Goal: Information Seeking & Learning: Learn about a topic

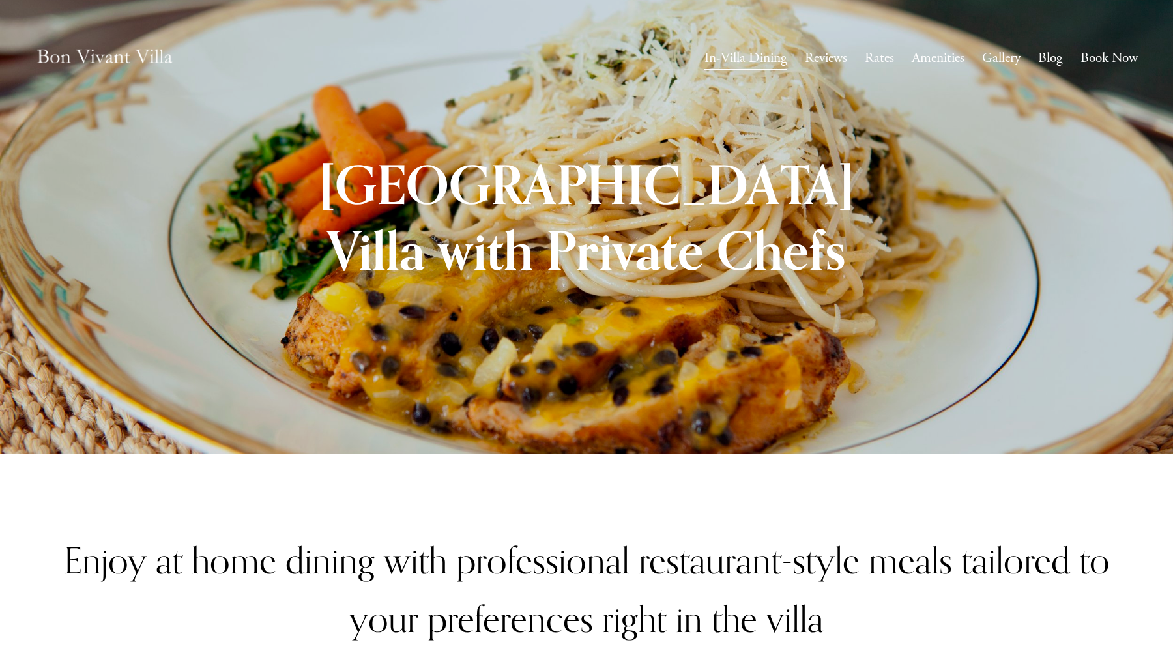
click at [1010, 55] on link "Gallery" at bounding box center [1001, 58] width 38 height 25
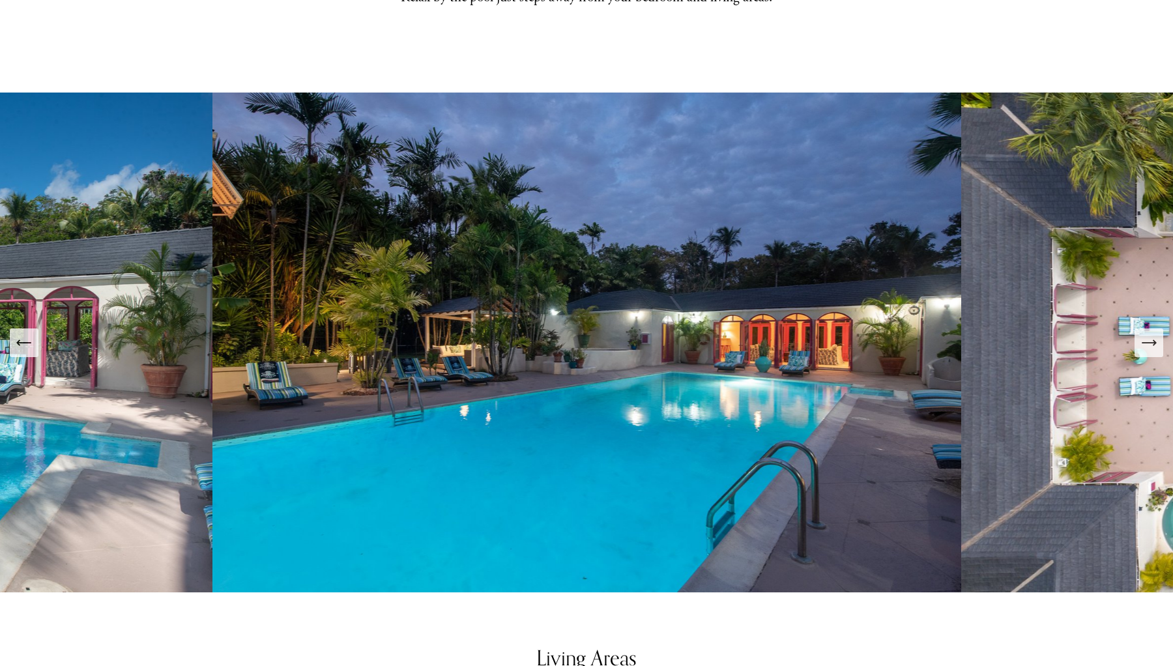
scroll to position [673, 0]
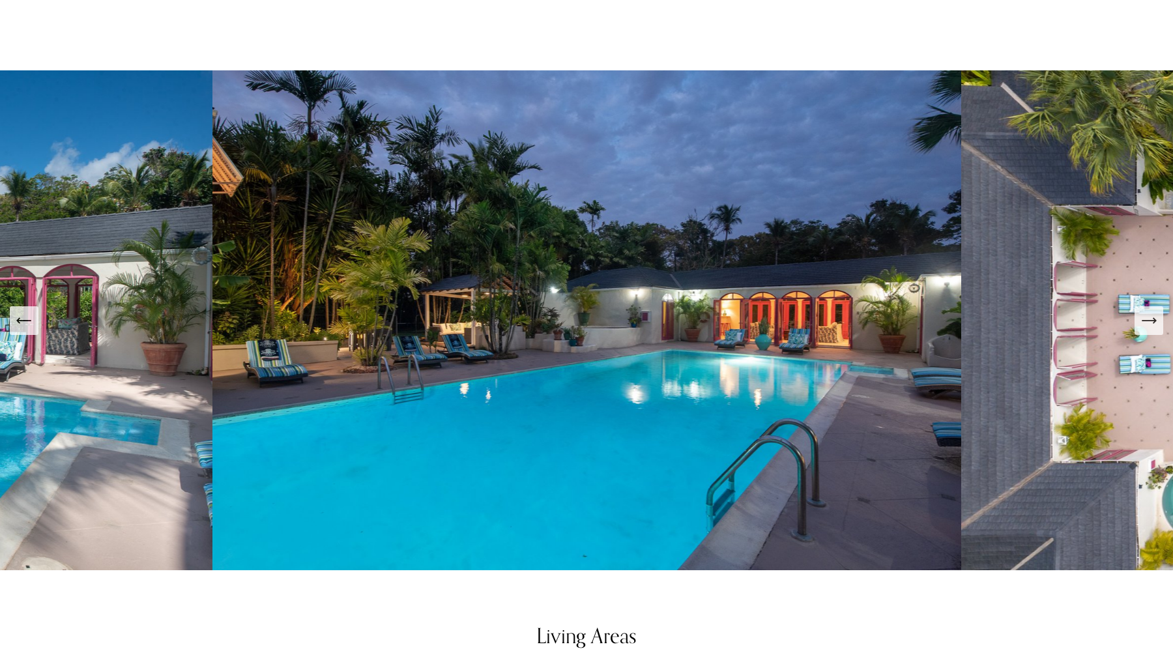
click at [619, 447] on img at bounding box center [586, 320] width 749 height 500
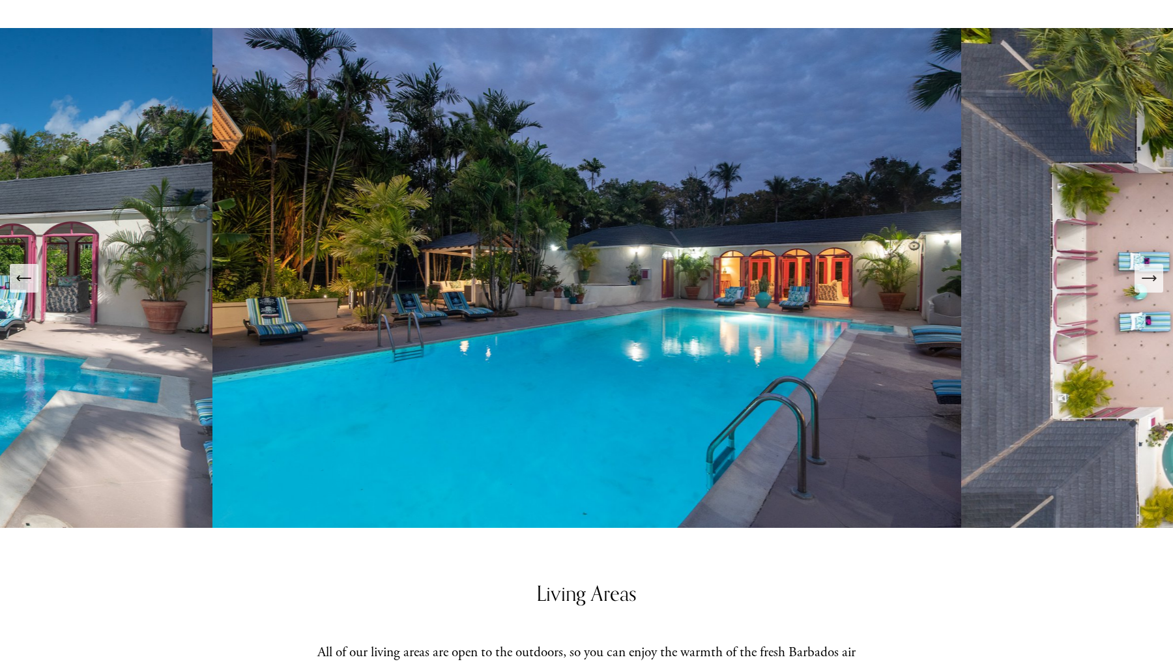
scroll to position [710, 0]
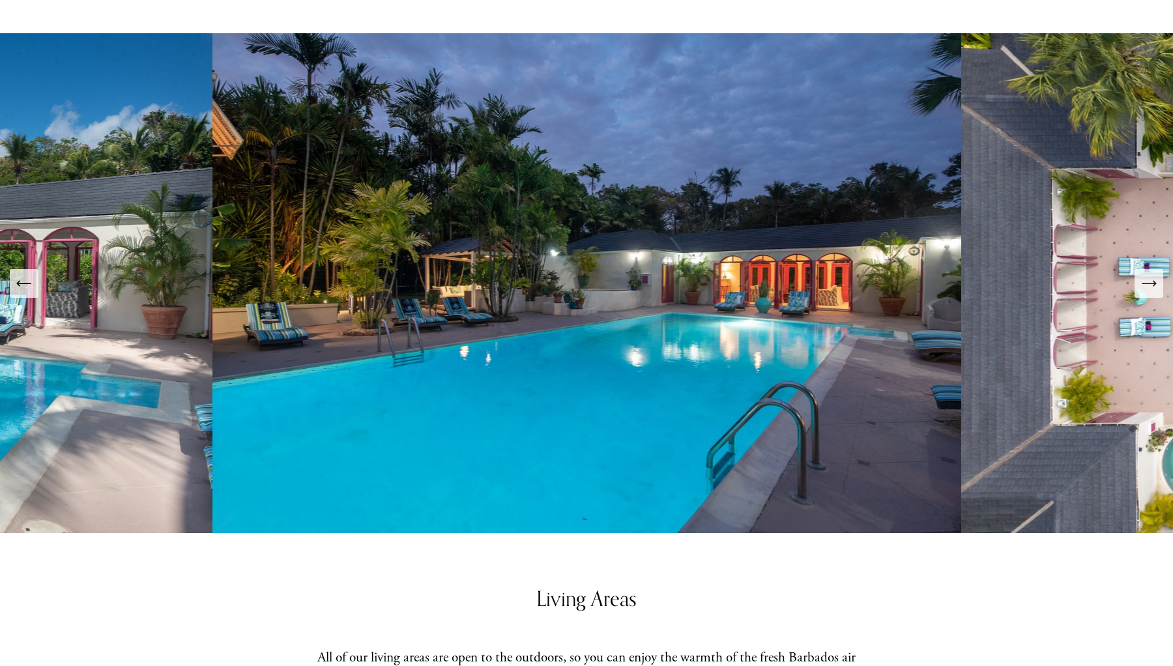
click at [1139, 269] on button "Next Slide" at bounding box center [1149, 283] width 29 height 29
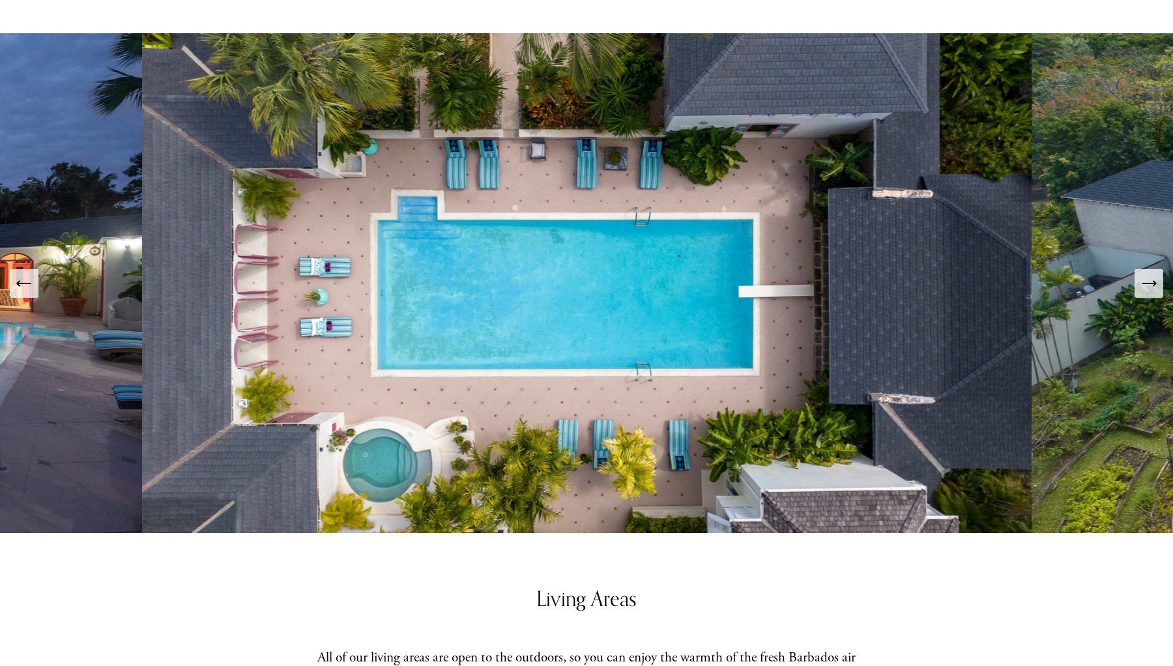
click at [1139, 269] on button "Next Slide" at bounding box center [1149, 283] width 29 height 29
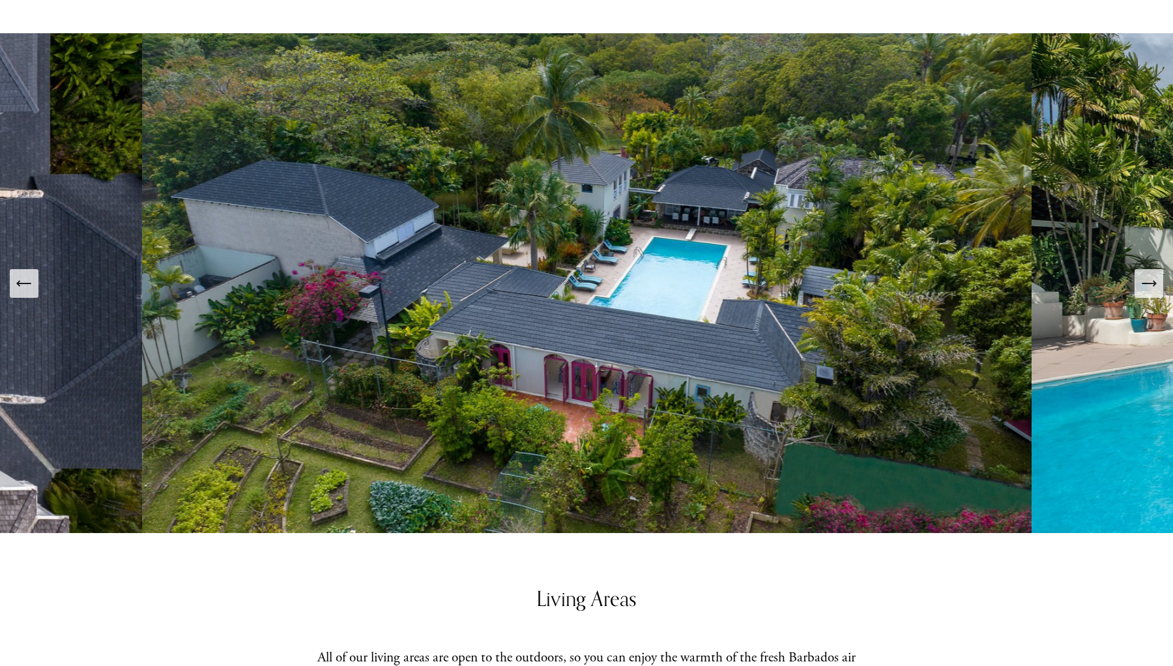
click at [1139, 269] on button "Next Slide" at bounding box center [1149, 283] width 29 height 29
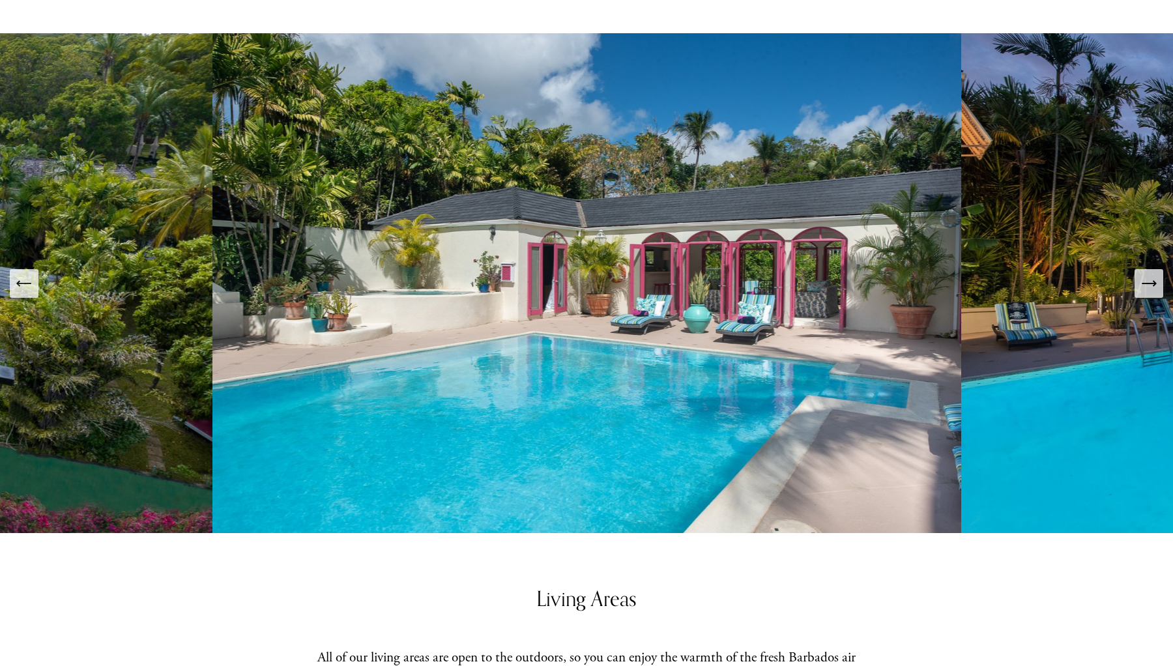
click at [1139, 269] on button "Next Slide" at bounding box center [1149, 283] width 29 height 29
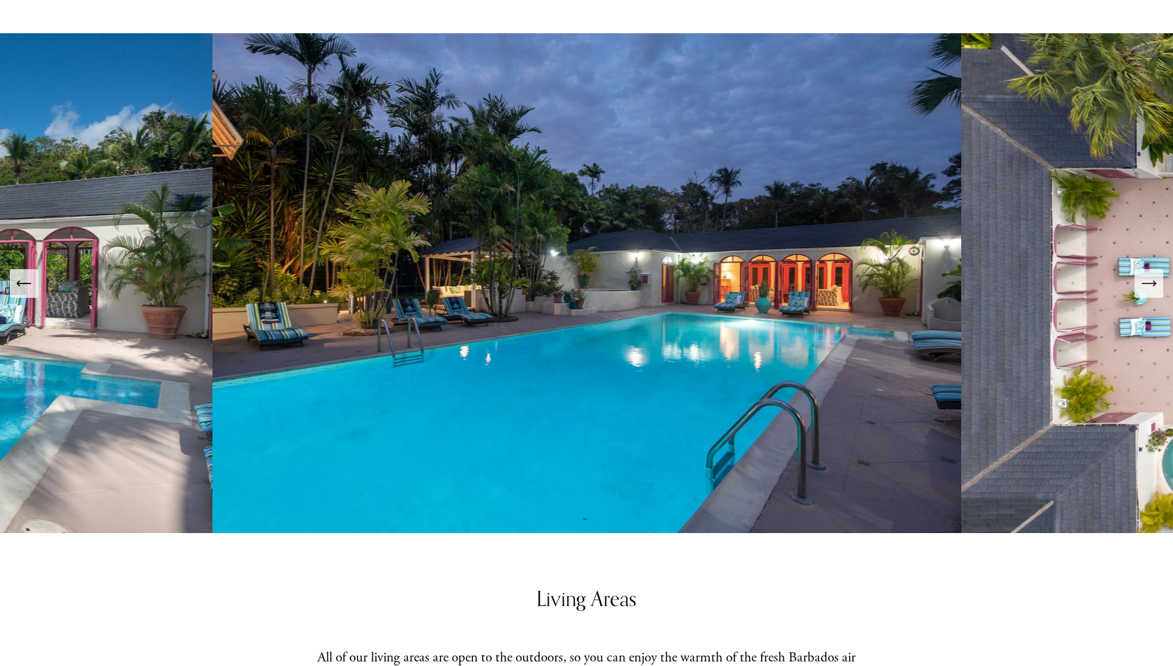
click at [1139, 269] on button "Next Slide" at bounding box center [1149, 283] width 29 height 29
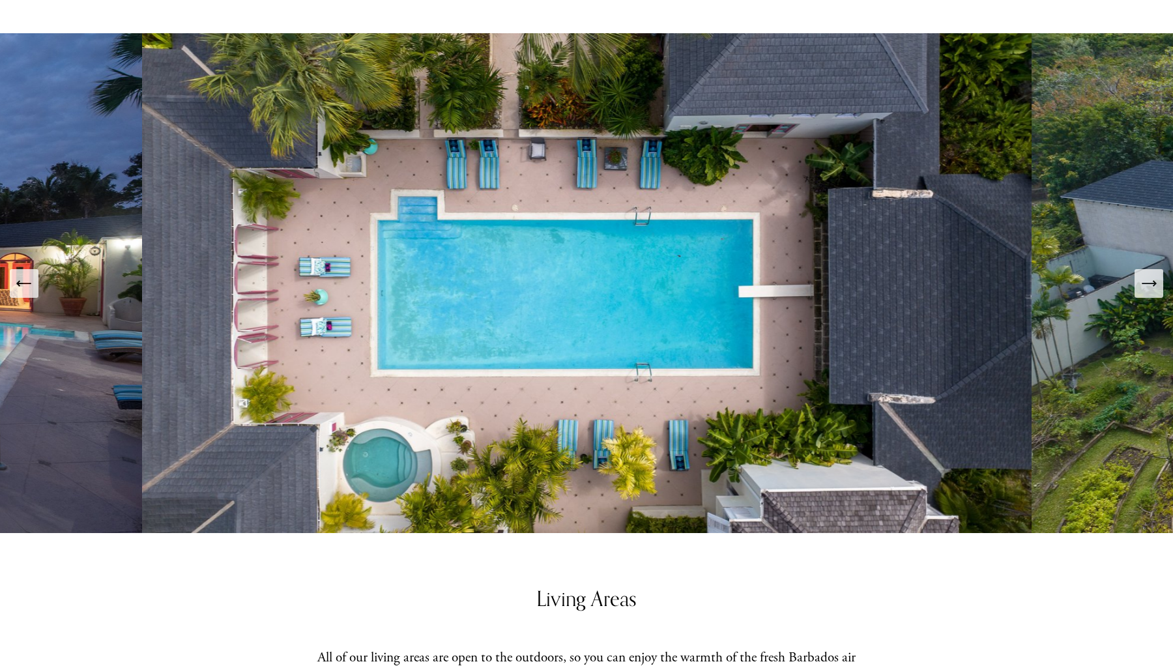
click at [1139, 269] on button "Next Slide" at bounding box center [1149, 283] width 29 height 29
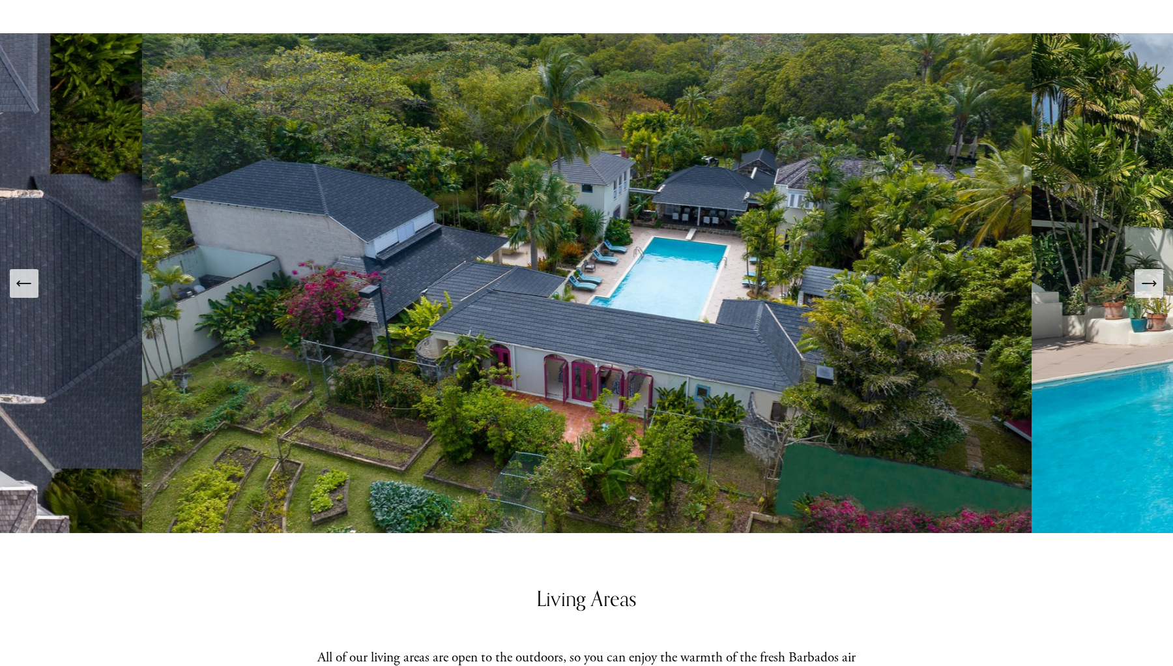
click at [1139, 269] on button "Next Slide" at bounding box center [1149, 283] width 29 height 29
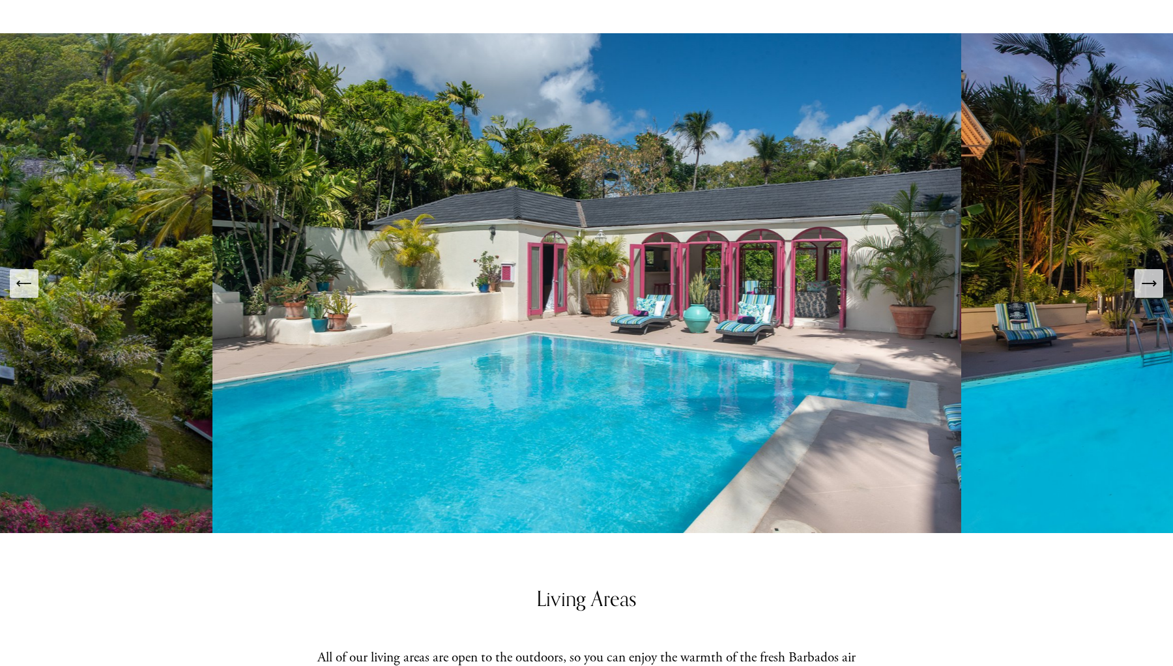
click at [1139, 269] on button "Next Slide" at bounding box center [1149, 283] width 29 height 29
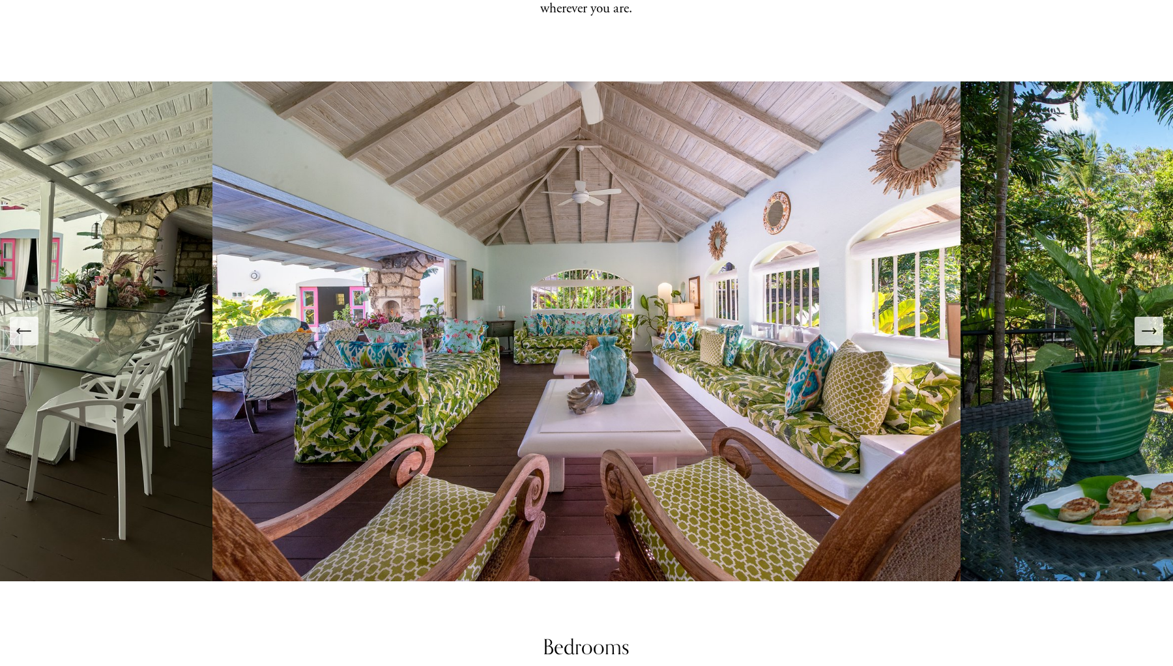
scroll to position [1378, 0]
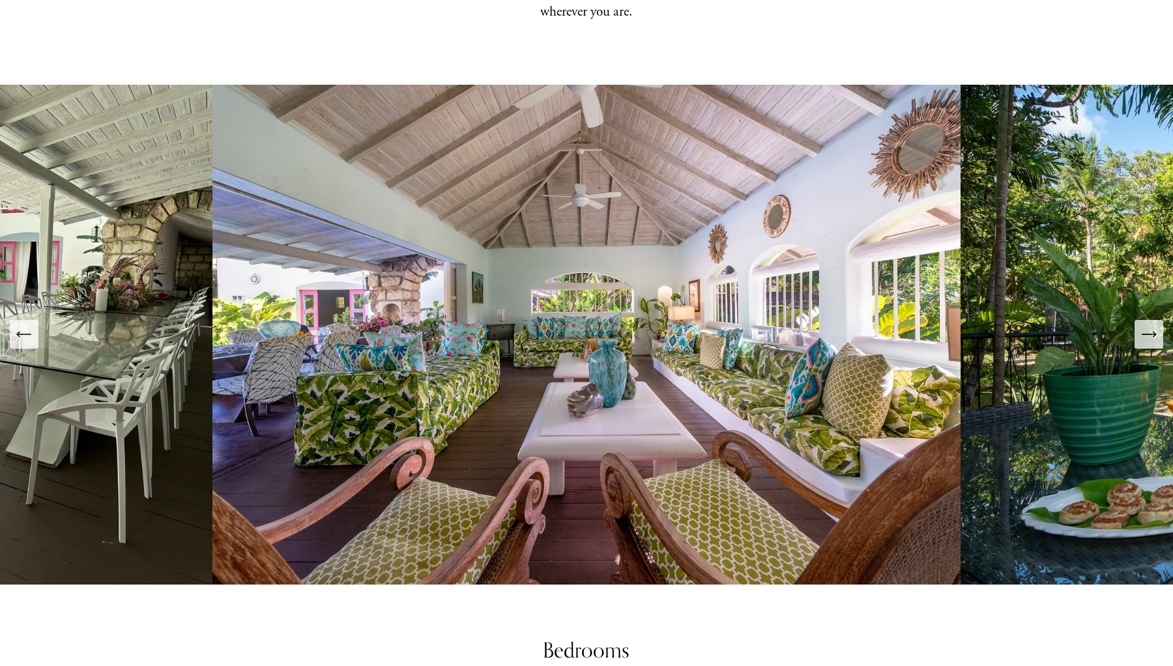
click at [1144, 325] on icon "Next Slide" at bounding box center [1149, 334] width 18 height 18
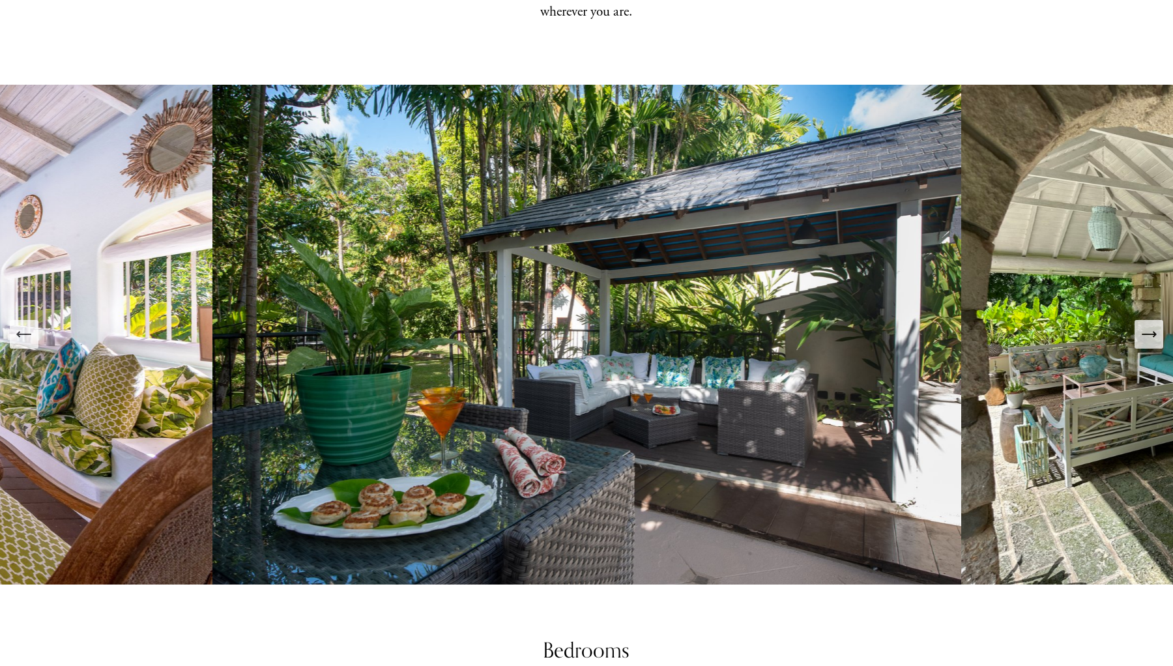
click at [1144, 325] on icon "Next Slide" at bounding box center [1149, 334] width 18 height 18
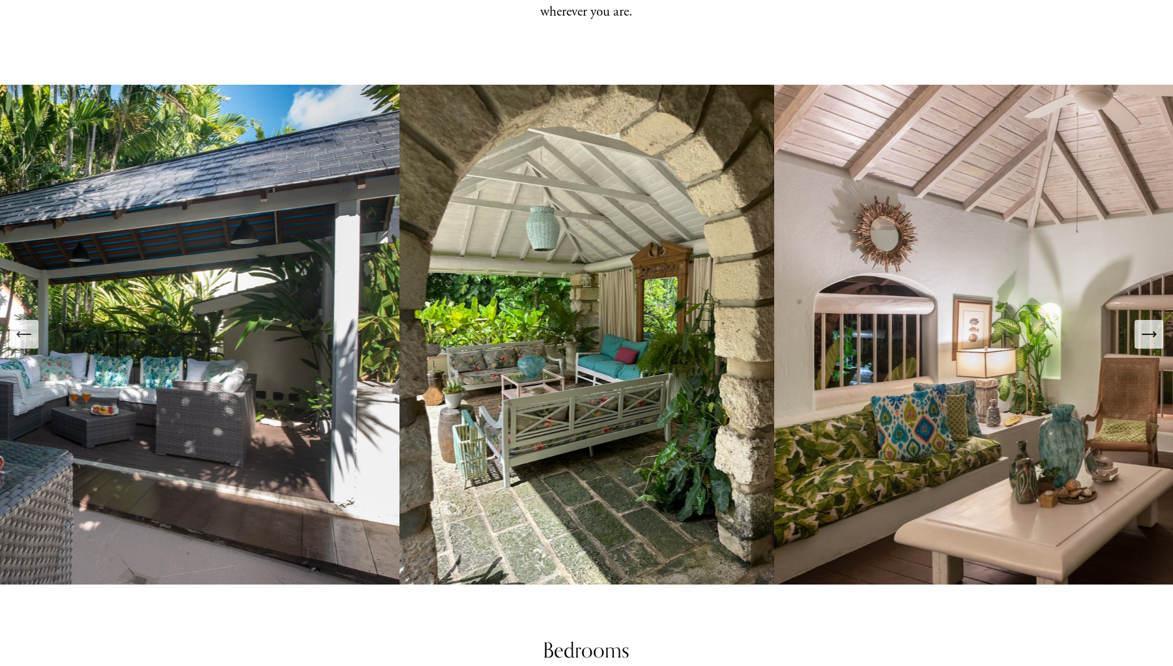
click at [1144, 325] on icon "Next Slide" at bounding box center [1149, 334] width 18 height 18
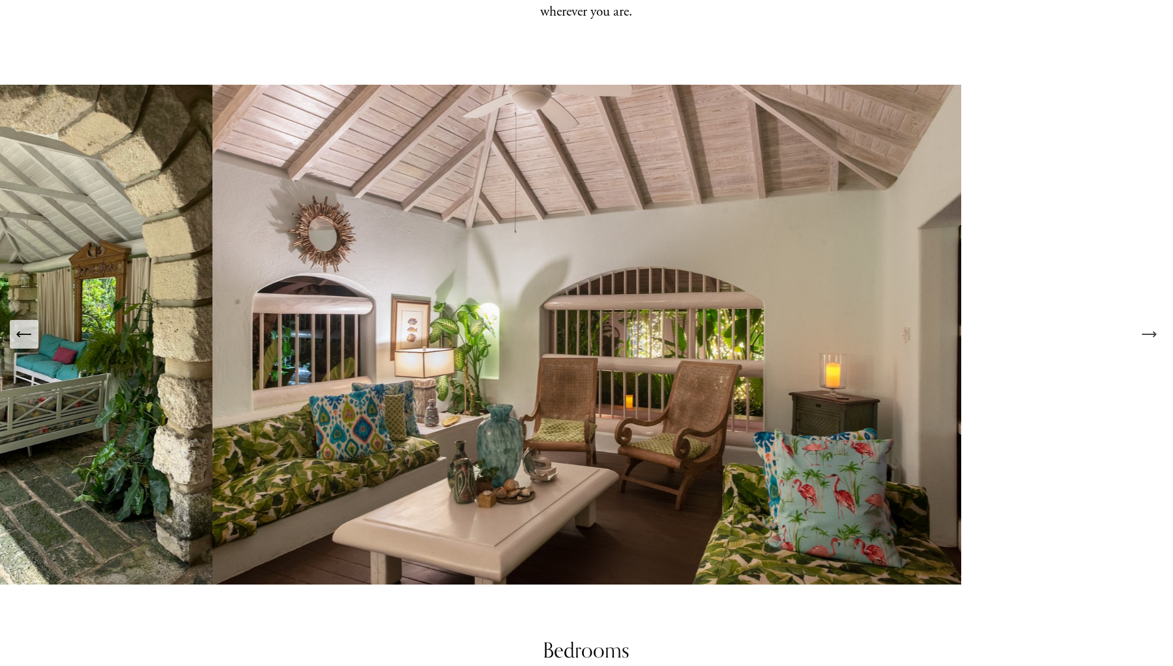
click at [1144, 325] on icon "Next Slide" at bounding box center [1149, 334] width 18 height 18
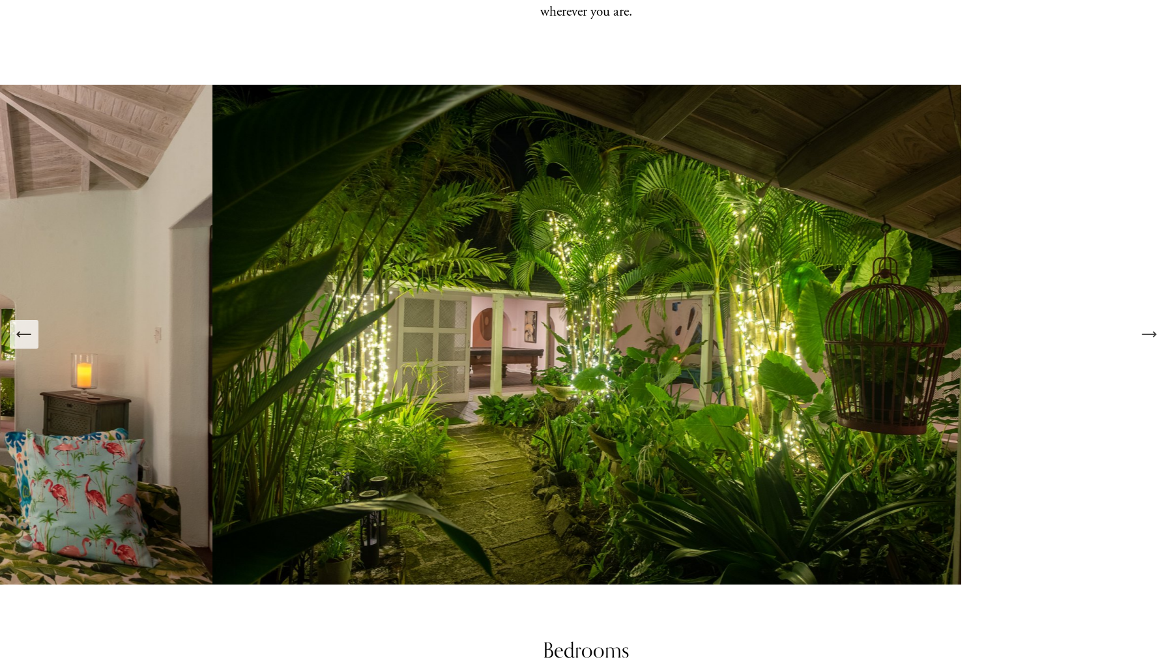
click at [1144, 325] on icon "Next Slide" at bounding box center [1149, 334] width 18 height 18
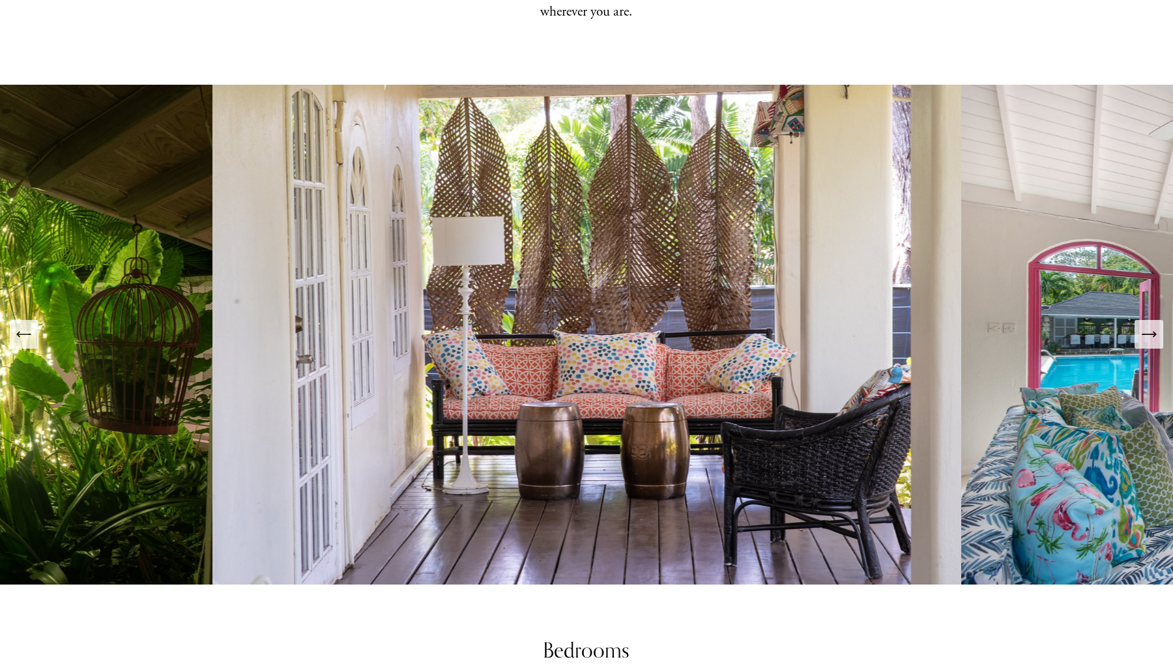
click at [35, 320] on button "Previous Slide" at bounding box center [24, 334] width 29 height 29
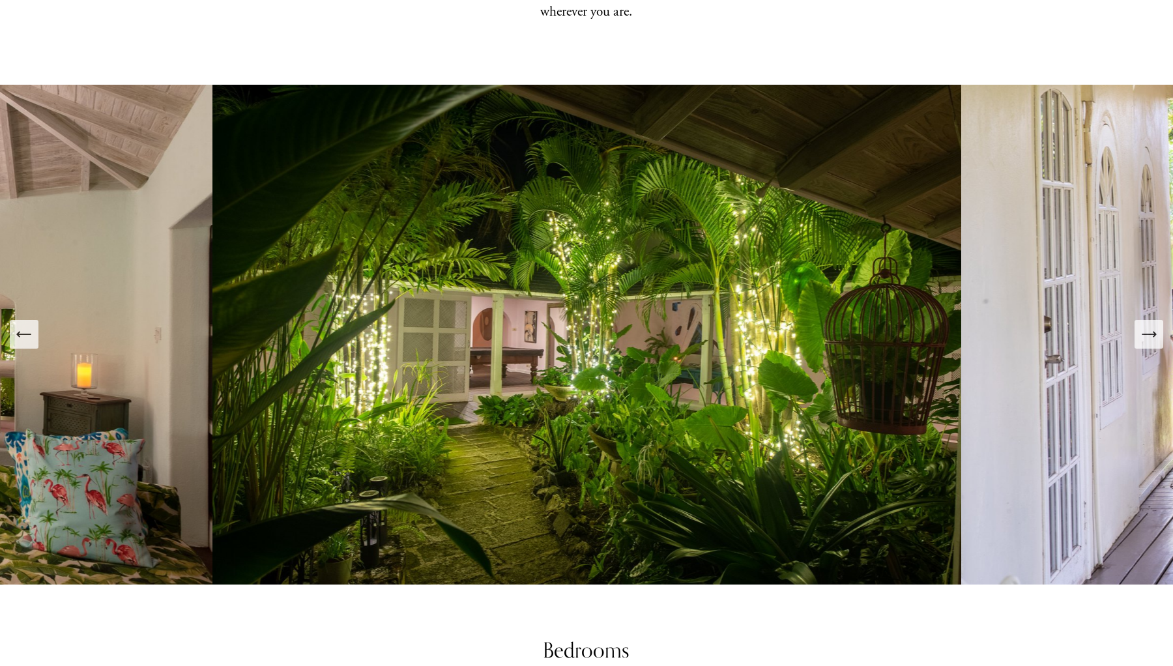
click at [1159, 334] on button "Next Slide" at bounding box center [1149, 334] width 29 height 29
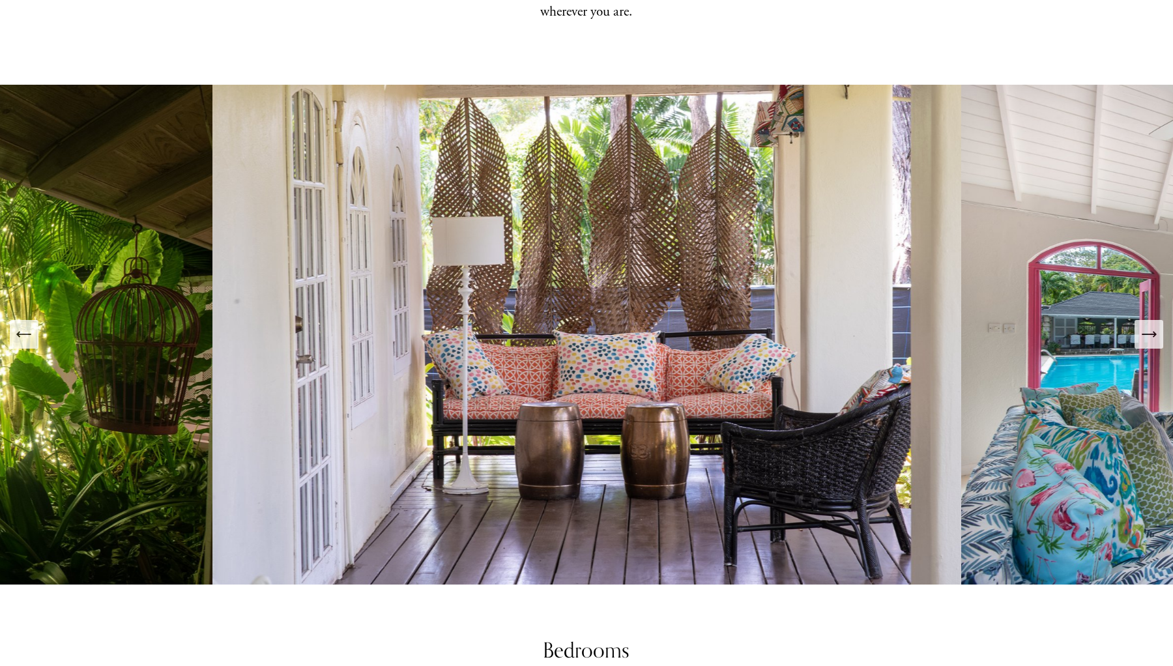
click at [1156, 330] on icon "Next Slide" at bounding box center [1149, 334] width 18 height 18
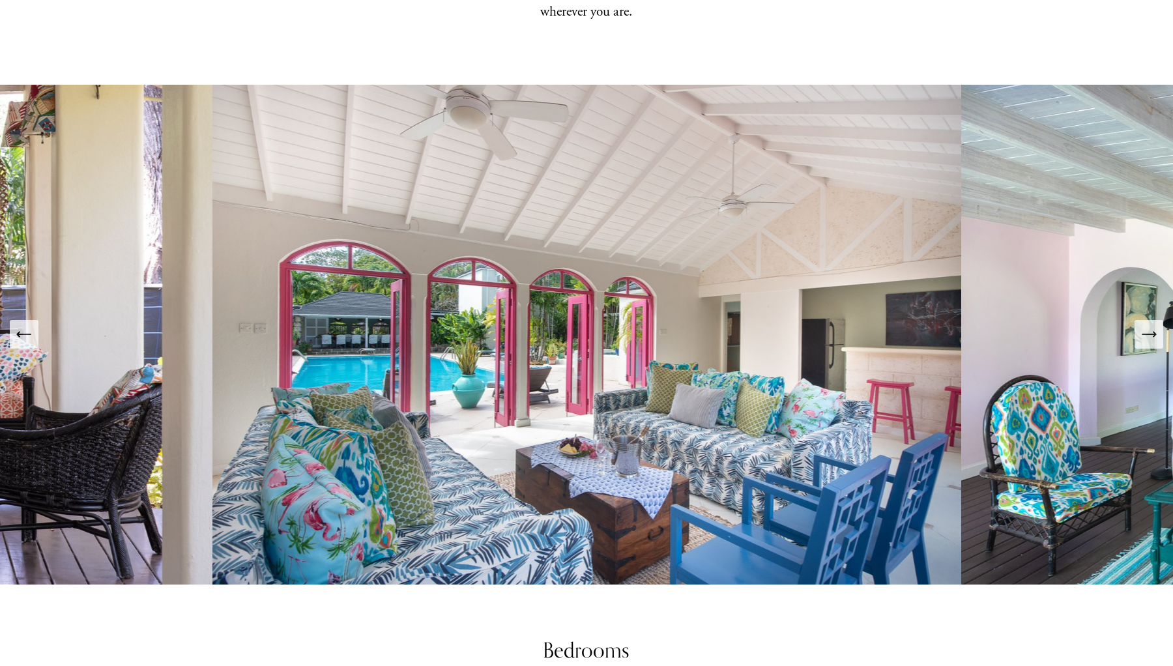
click at [1156, 330] on icon "Next Slide" at bounding box center [1149, 334] width 18 height 18
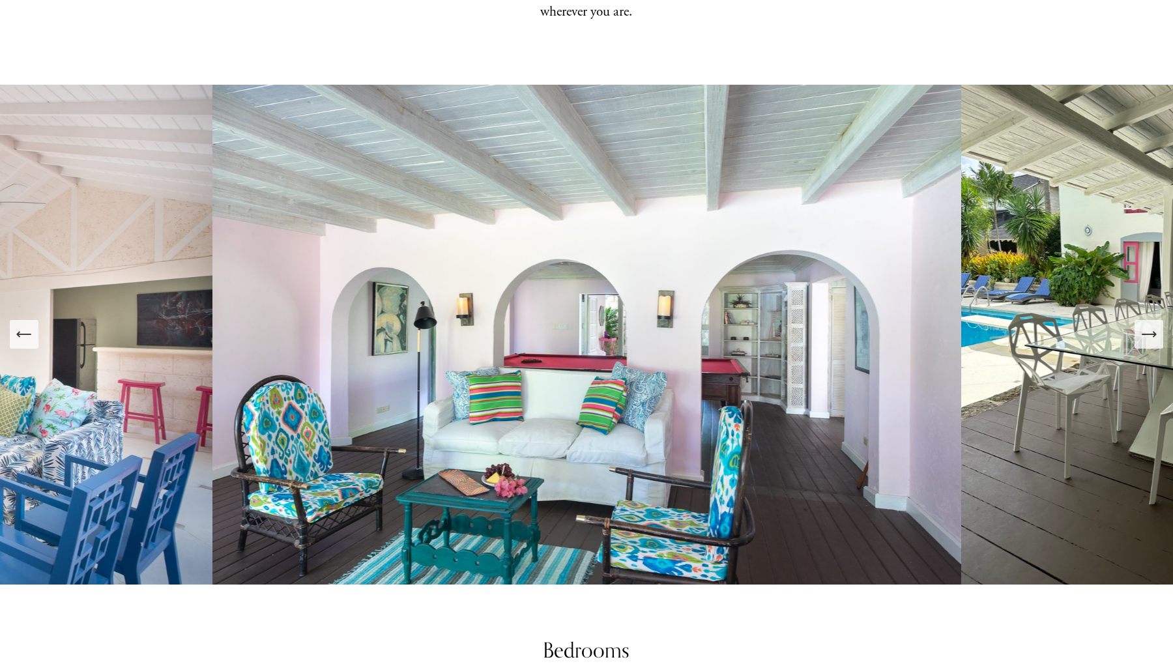
click at [1156, 330] on icon "Next Slide" at bounding box center [1149, 334] width 18 height 18
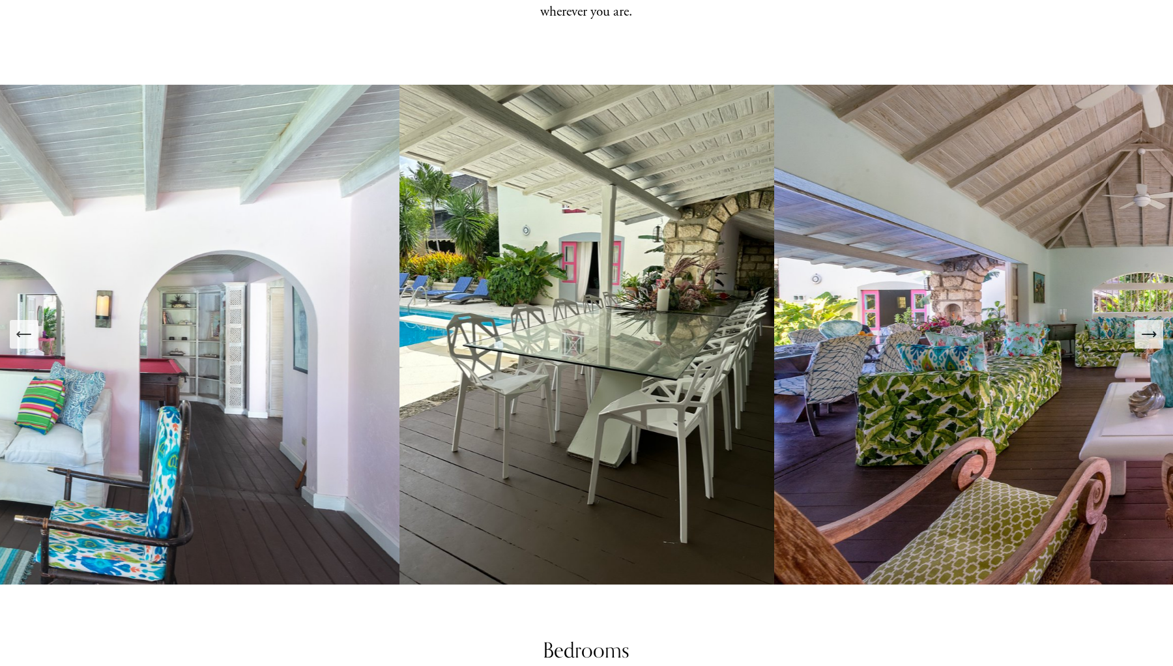
click at [1156, 330] on icon "Next Slide" at bounding box center [1149, 334] width 18 height 18
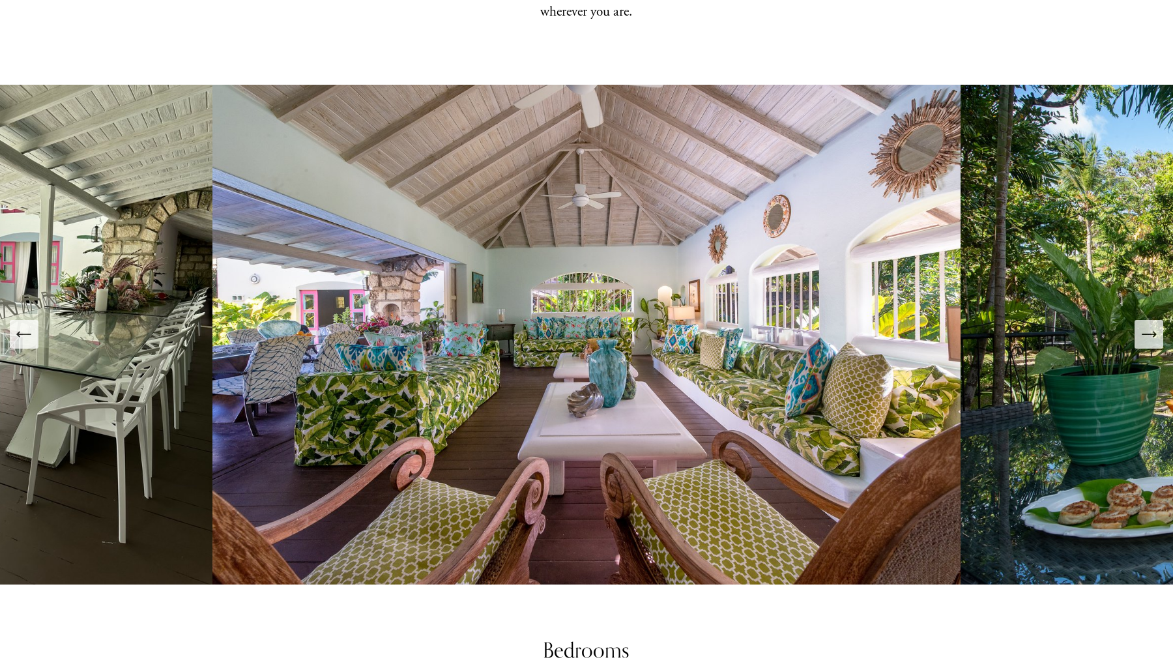
click at [1156, 330] on icon "Next Slide" at bounding box center [1149, 334] width 18 height 18
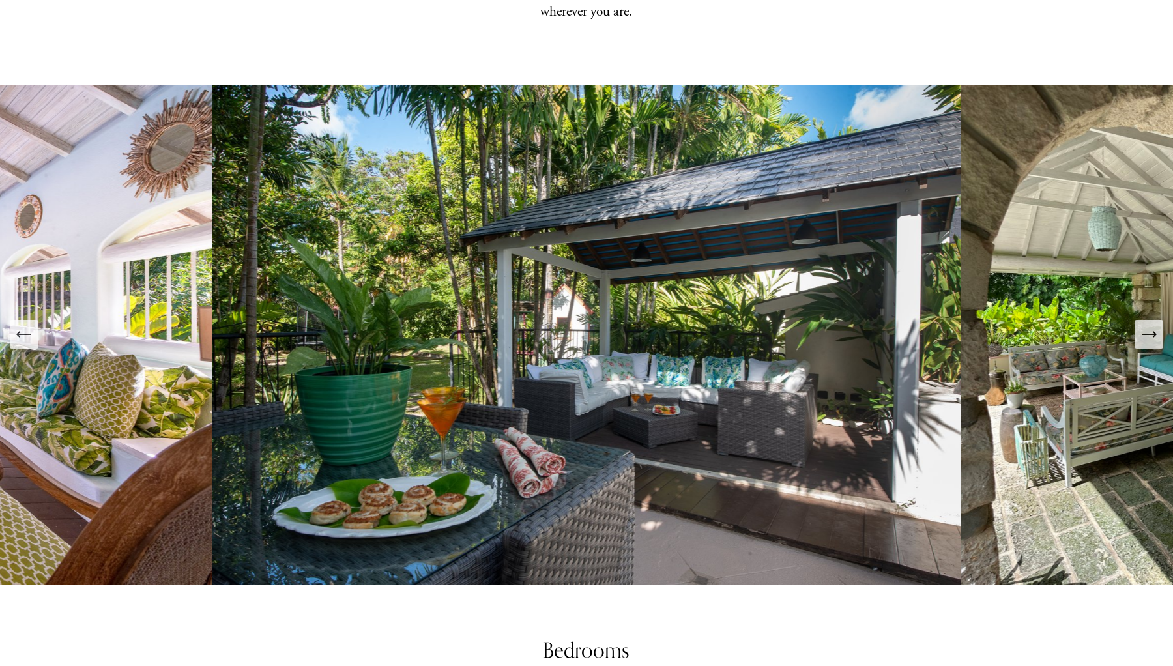
click at [1156, 330] on icon "Next Slide" at bounding box center [1149, 334] width 18 height 18
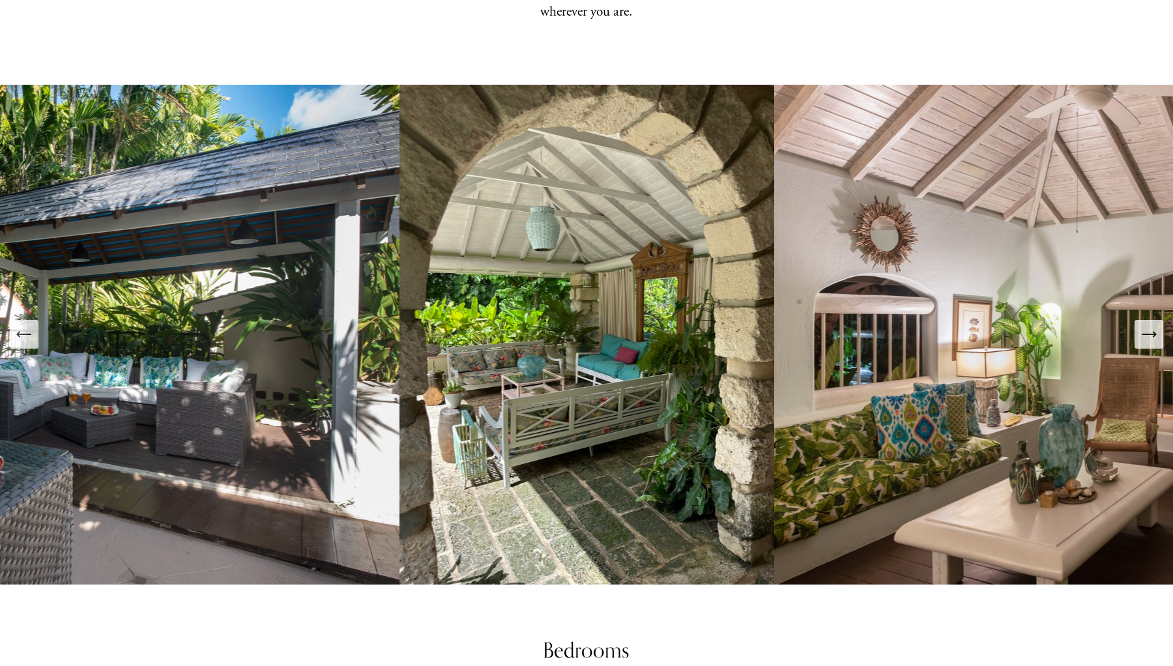
click at [1156, 330] on icon "Next Slide" at bounding box center [1149, 334] width 18 height 18
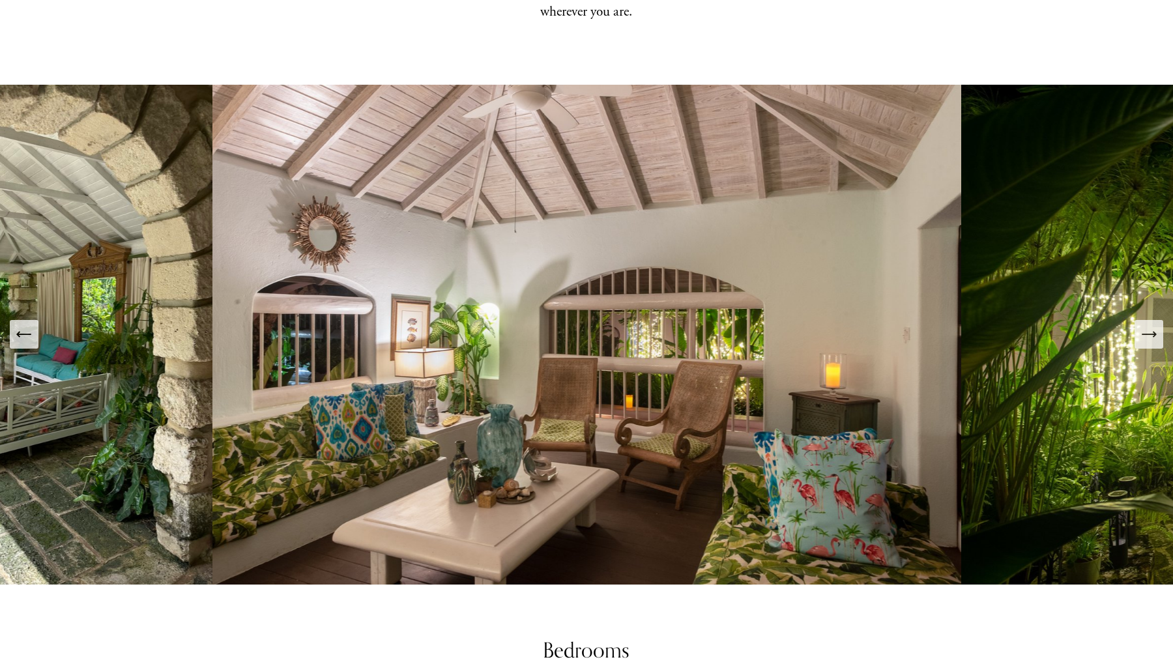
click at [15, 325] on icon "Previous Slide" at bounding box center [24, 334] width 18 height 18
